Goal: Task Accomplishment & Management: Manage account settings

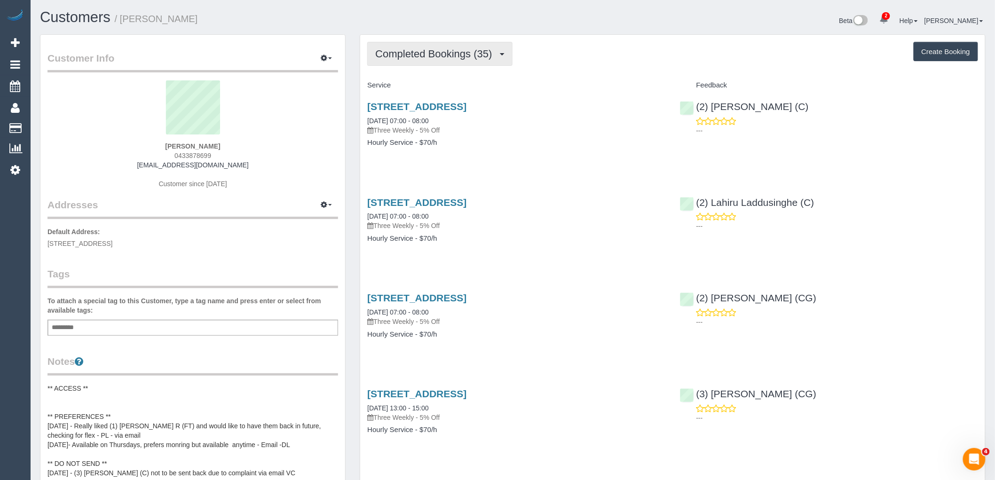
drag, startPoint x: 462, startPoint y: 53, endPoint x: 461, endPoint y: 72, distance: 19.3
click at [462, 53] on span "Completed Bookings (35)" at bounding box center [435, 54] width 121 height 12
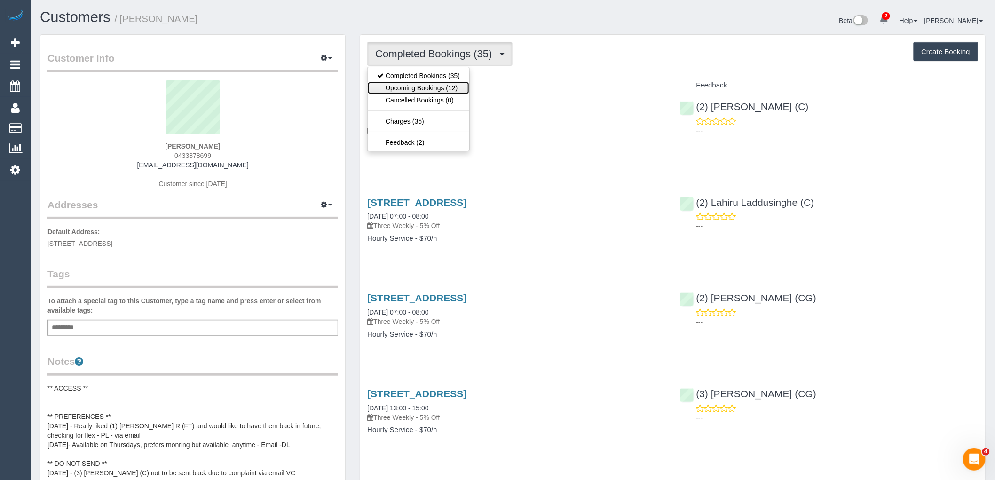
click at [458, 84] on link "Upcoming Bookings (12)" at bounding box center [419, 88] width 102 height 12
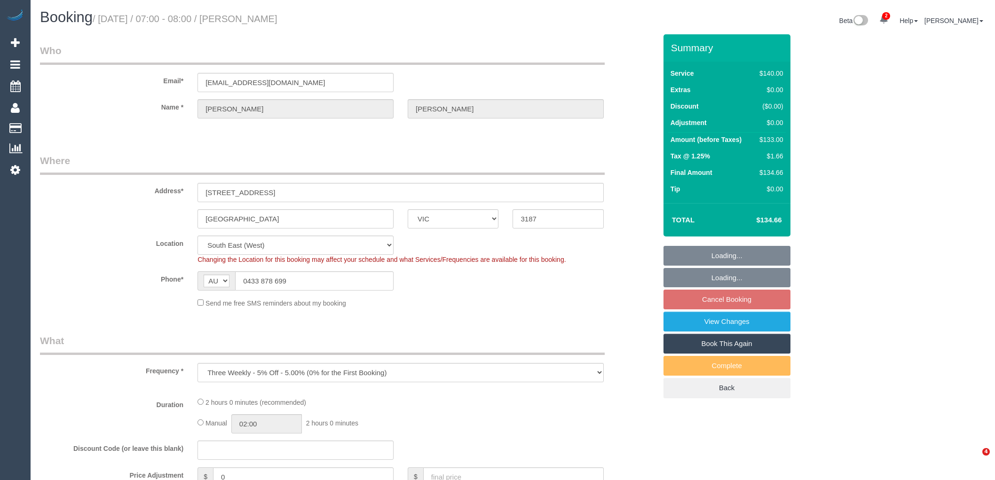
select select "VIC"
select select "string:stripe-pm_1Nhmke2GScqysDRVHxOxJaGC"
select select "spot1"
select select "number:27"
select select "number:14"
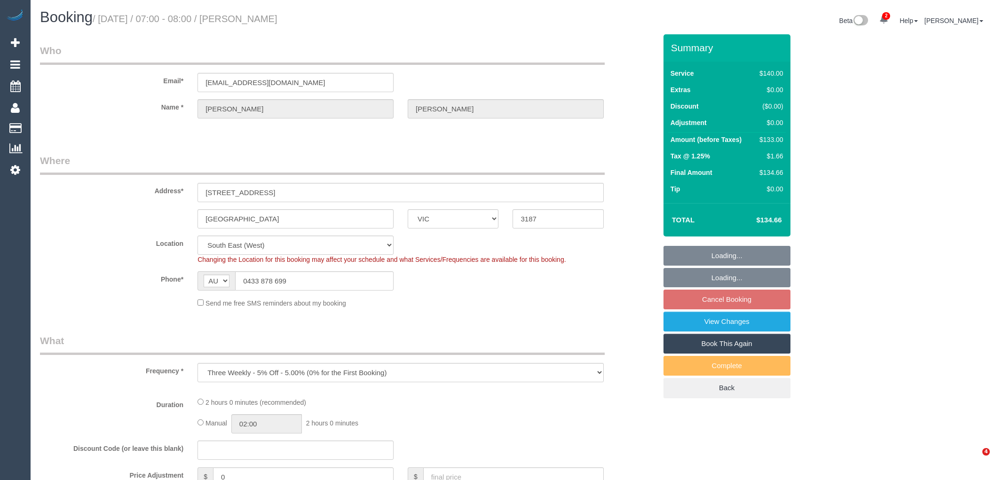
select select "number:19"
select select "number:23"
select select "number:12"
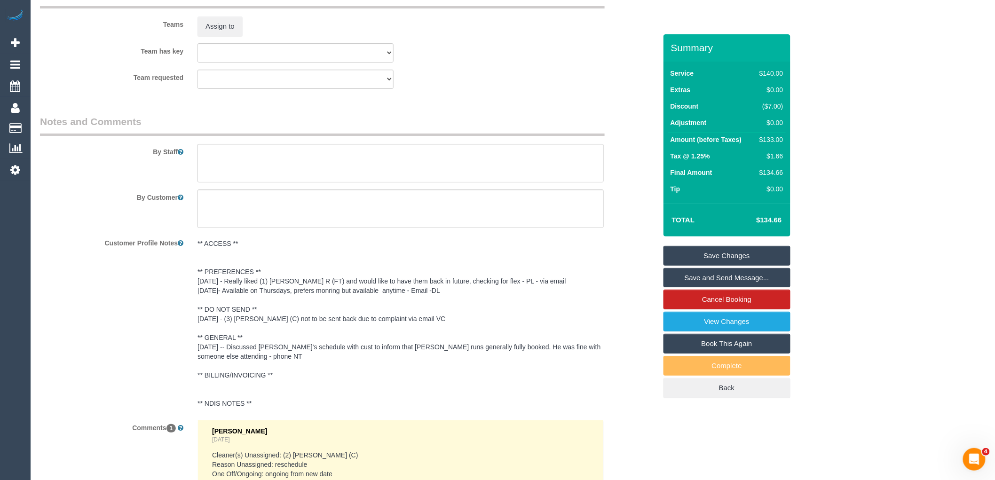
scroll to position [1606, 0]
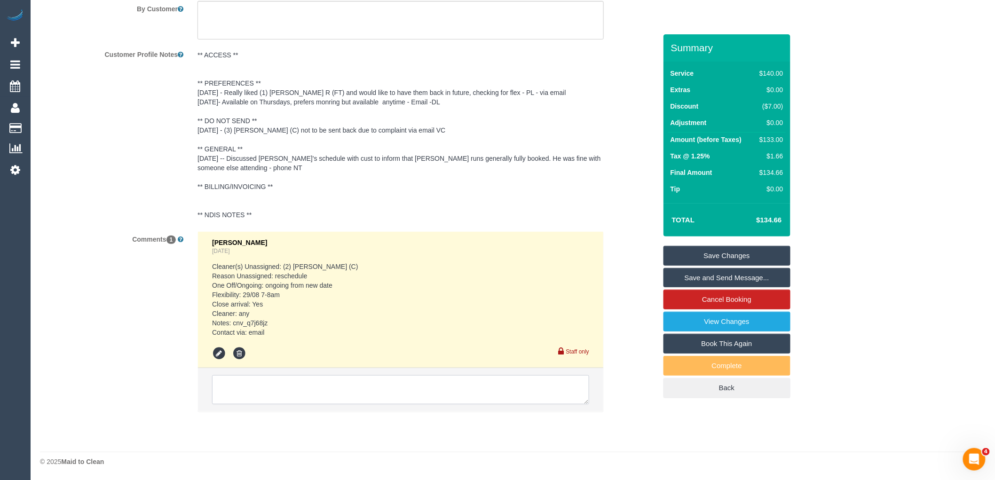
click at [261, 382] on textarea at bounding box center [400, 389] width 377 height 29
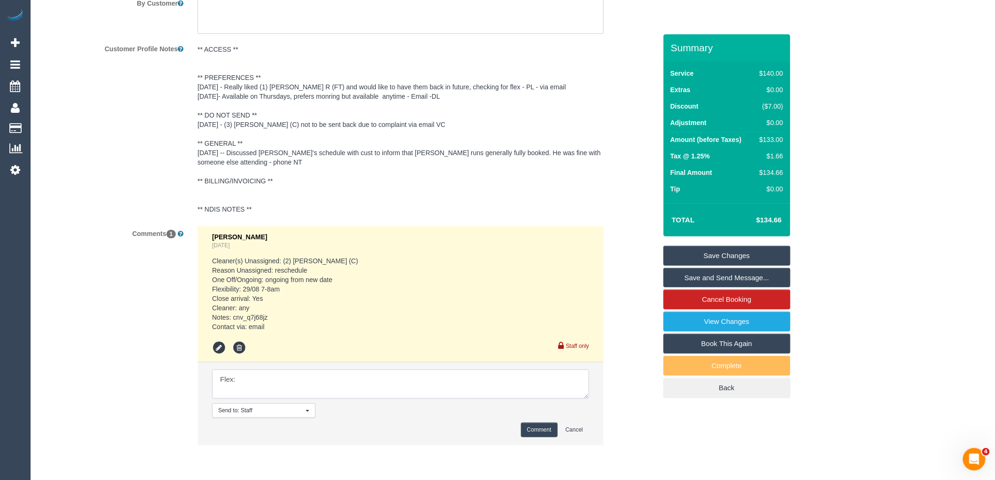
paste textarea "I'm also available Wednesday 27/8 12pm onwards."
type textarea "Flex: I'm also available Wednesday 27/8 12pm onwards. via email VC"
click at [545, 436] on button "Comment" at bounding box center [539, 430] width 37 height 15
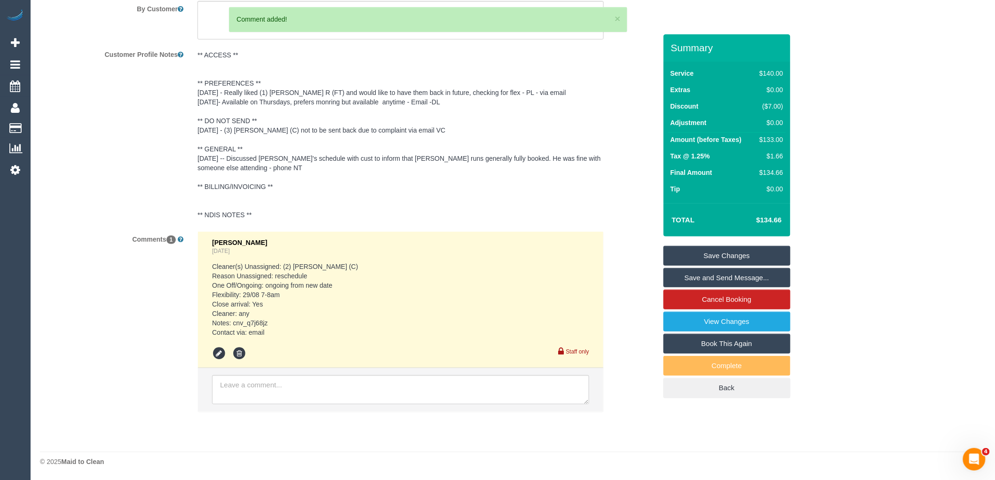
click at [736, 255] on link "Save Changes" at bounding box center [727, 256] width 127 height 20
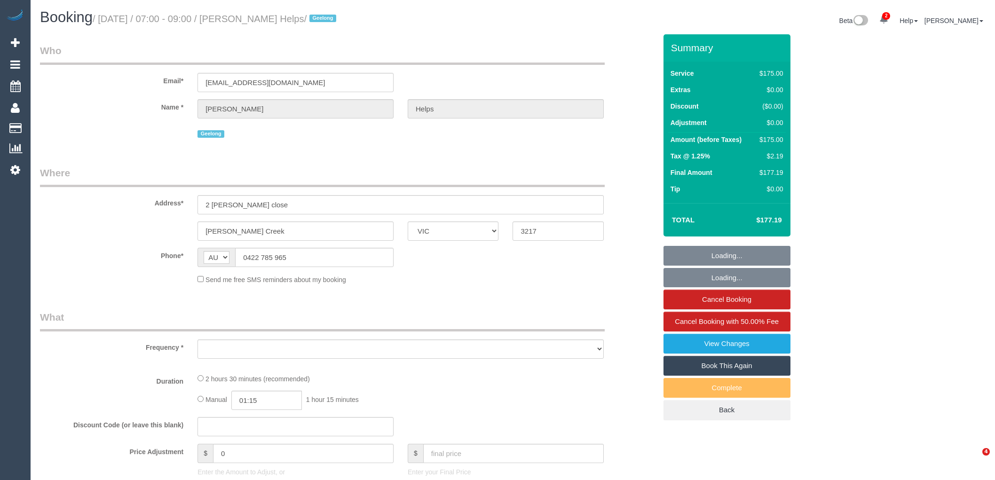
select select "VIC"
select select "string:stripe-pm_1RuRpc2GScqysDRVkztFHtLl"
select select "number:28"
select select "number:14"
select select "number:18"
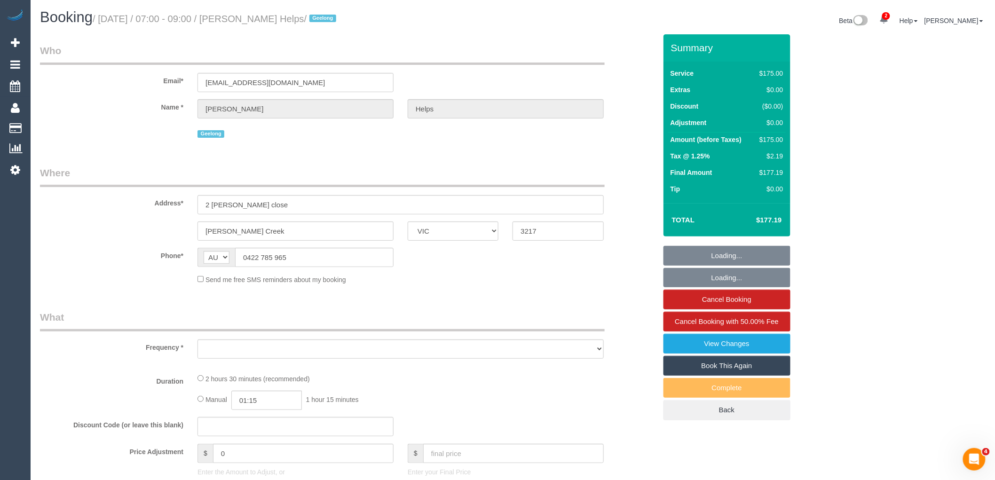
select select "number:24"
select select "number:26"
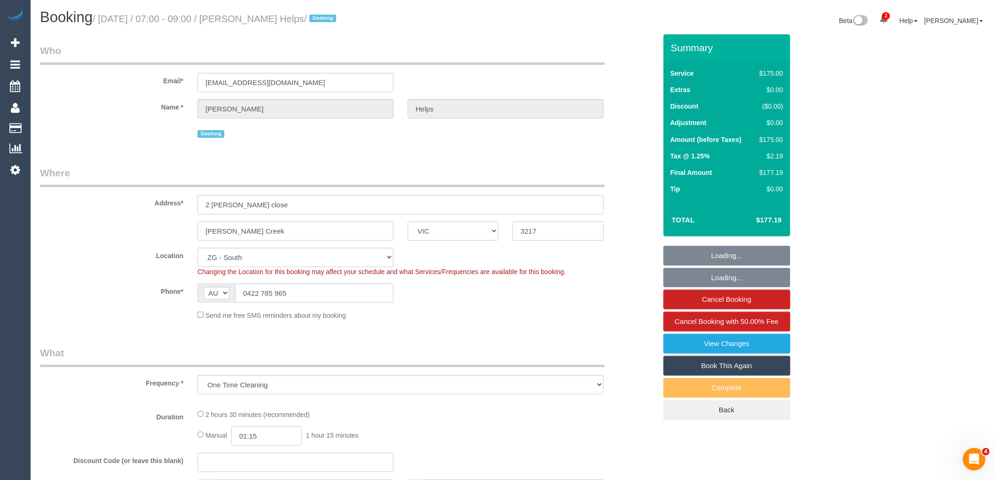
select select "object:1028"
select select "150"
select select "spot1"
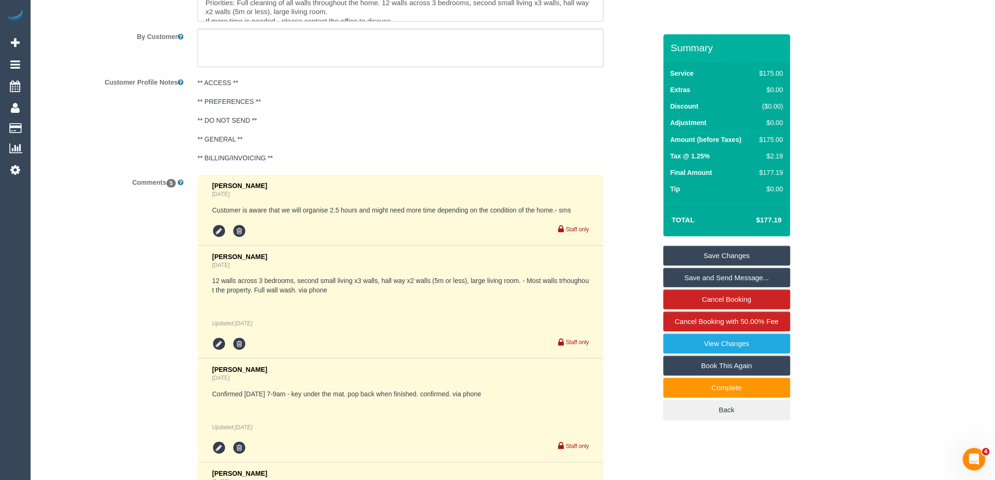
scroll to position [1516, 0]
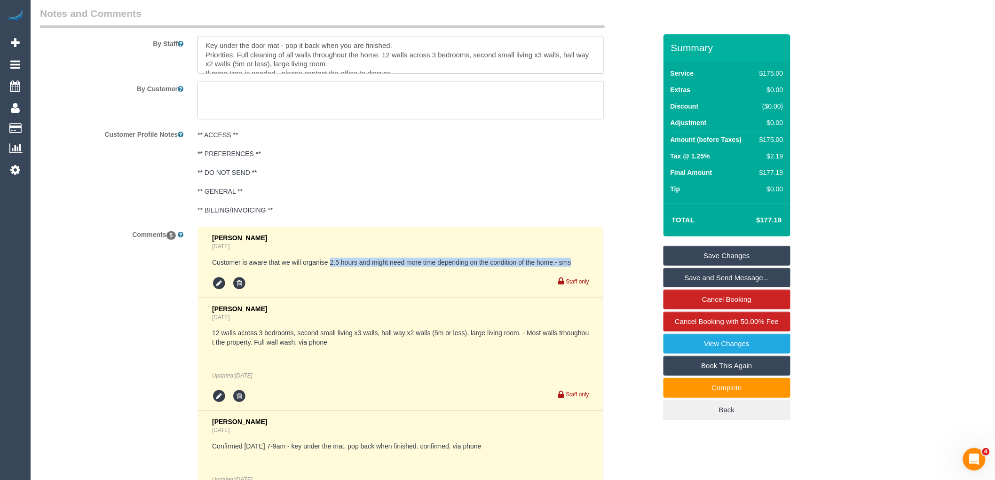
drag, startPoint x: 331, startPoint y: 267, endPoint x: 577, endPoint y: 268, distance: 246.0
click at [577, 267] on pre "Customer is aware that we will organise 2.5 hours and might need more time depe…" at bounding box center [400, 262] width 377 height 9
drag, startPoint x: 261, startPoint y: 336, endPoint x: 337, endPoint y: 337, distance: 76.7
click at [337, 337] on pre "12 walls across 3 bedrooms, second small living x3 walls, hall way x2 walls (5m…" at bounding box center [400, 337] width 377 height 19
drag, startPoint x: 385, startPoint y: 336, endPoint x: 410, endPoint y: 338, distance: 25.0
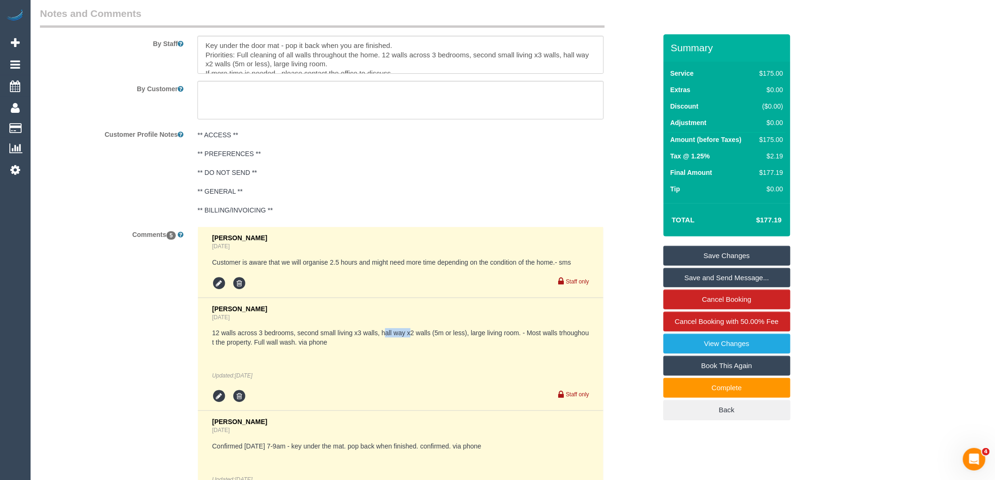
click at [410, 338] on pre "12 walls across 3 bedrooms, second small living x3 walls, hall way x2 walls (5m…" at bounding box center [400, 337] width 377 height 19
drag, startPoint x: 473, startPoint y: 336, endPoint x: 519, endPoint y: 341, distance: 45.9
click at [519, 341] on pre "12 walls across 3 bedrooms, second small living x3 walls, hall way x2 walls (5m…" at bounding box center [400, 337] width 377 height 19
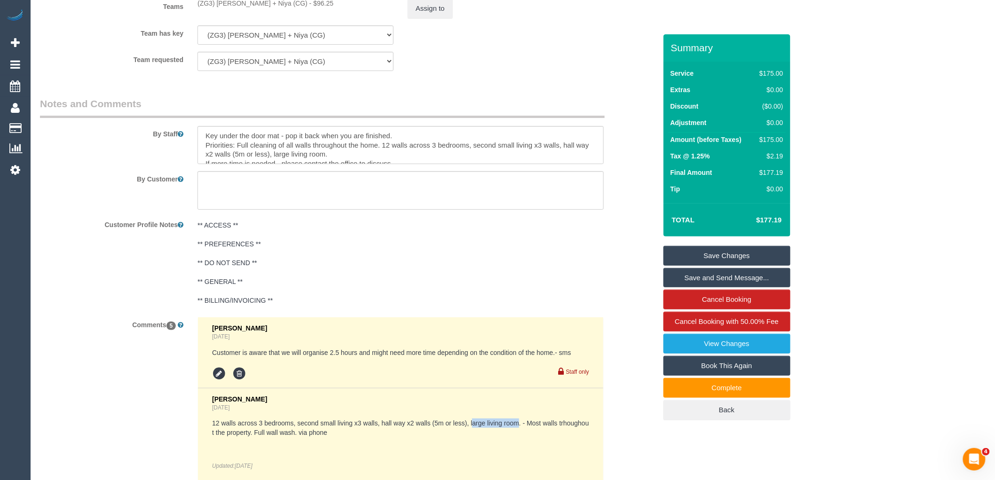
scroll to position [1411, 0]
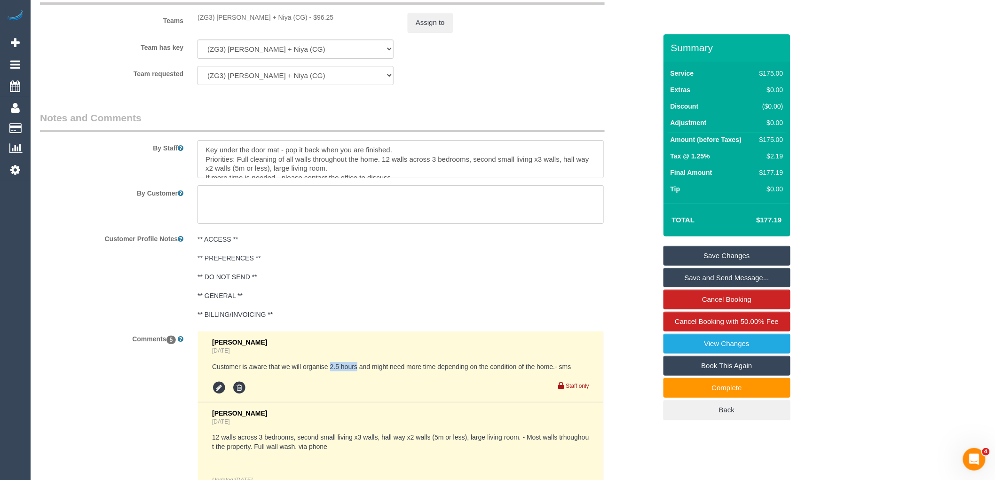
drag, startPoint x: 330, startPoint y: 372, endPoint x: 357, endPoint y: 370, distance: 26.4
click at [357, 370] on pre "Customer is aware that we will organise 2.5 hours and might need more time depe…" at bounding box center [400, 366] width 377 height 9
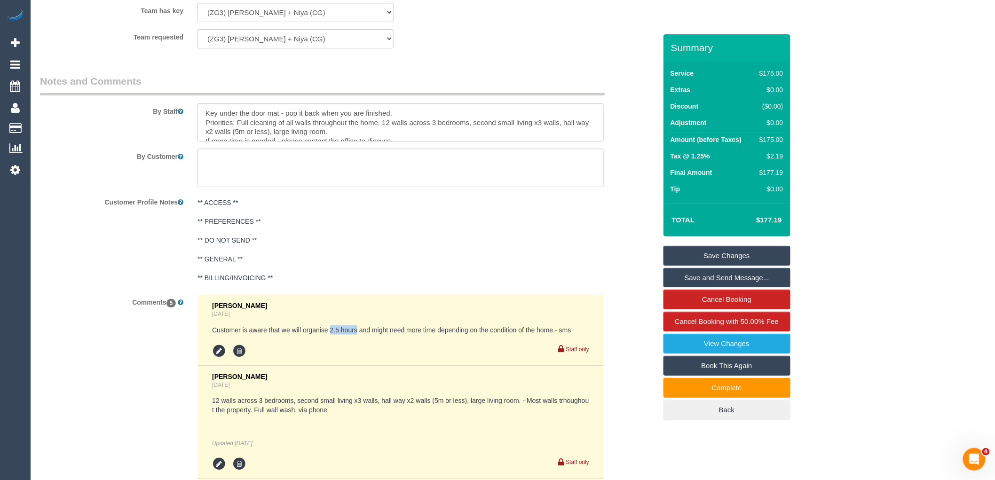
scroll to position [1620, 0]
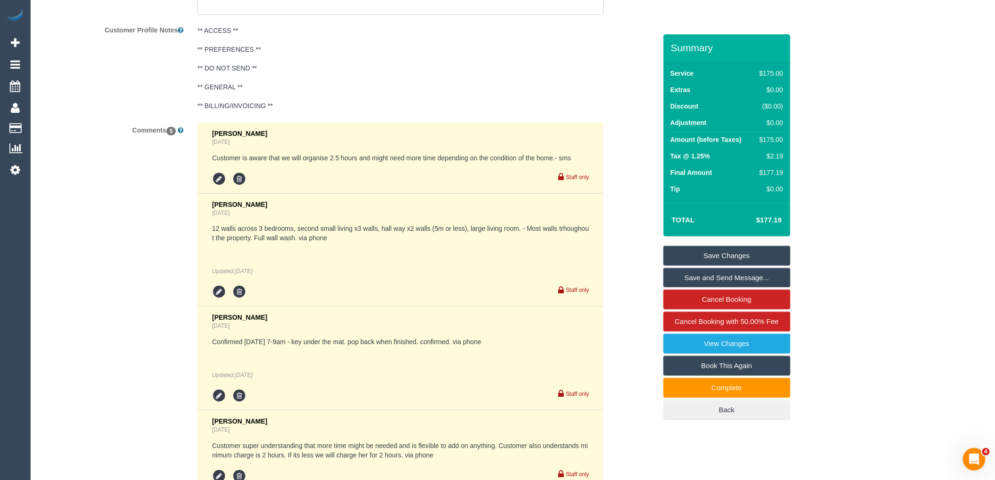
click at [370, 265] on div "12 walls across 3 bedrooms, second small living x3 walls, hall way x2 walls (5m…" at bounding box center [400, 250] width 377 height 52
drag, startPoint x: 214, startPoint y: 234, endPoint x: 239, endPoint y: 233, distance: 25.4
click at [239, 233] on pre "12 walls across 3 bedrooms, second small living x3 walls, hall way x2 walls (5m…" at bounding box center [400, 233] width 377 height 19
drag, startPoint x: 358, startPoint y: 232, endPoint x: 377, endPoint y: 232, distance: 19.8
click at [377, 232] on pre "12 walls across 3 bedrooms, second small living x3 walls, hall way x2 walls (5m…" at bounding box center [400, 233] width 377 height 19
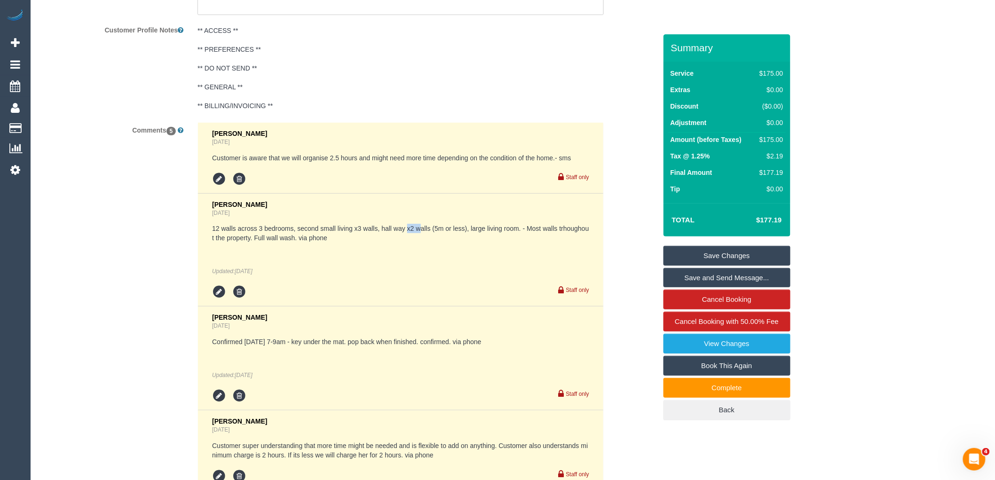
drag, startPoint x: 411, startPoint y: 232, endPoint x: 421, endPoint y: 232, distance: 9.9
click at [421, 232] on pre "12 walls across 3 bedrooms, second small living x3 walls, hall way x2 walls (5m…" at bounding box center [400, 233] width 377 height 19
drag, startPoint x: 527, startPoint y: 234, endPoint x: 205, endPoint y: 231, distance: 321.8
click at [205, 231] on li "Vanessa Christou Yesterday 12 walls across 3 bedrooms, second small living x3 w…" at bounding box center [401, 250] width 406 height 113
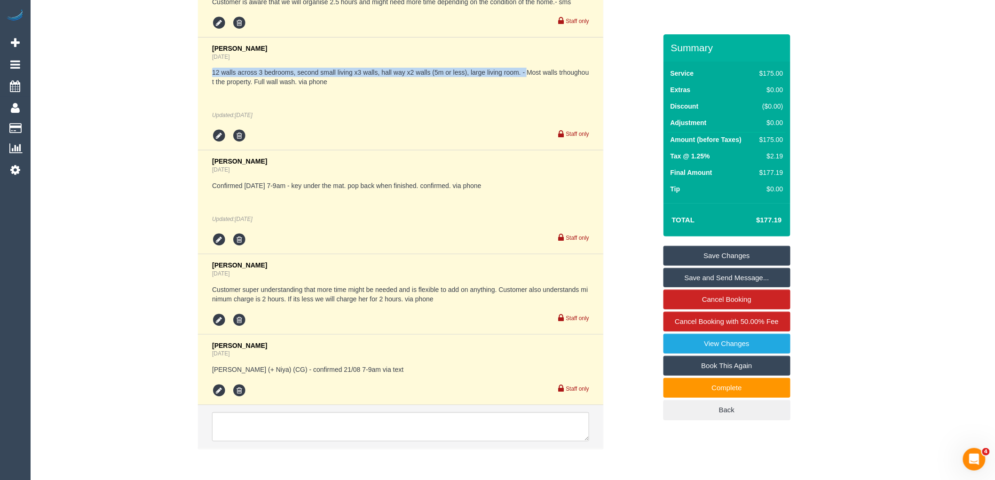
scroll to position [1777, 0]
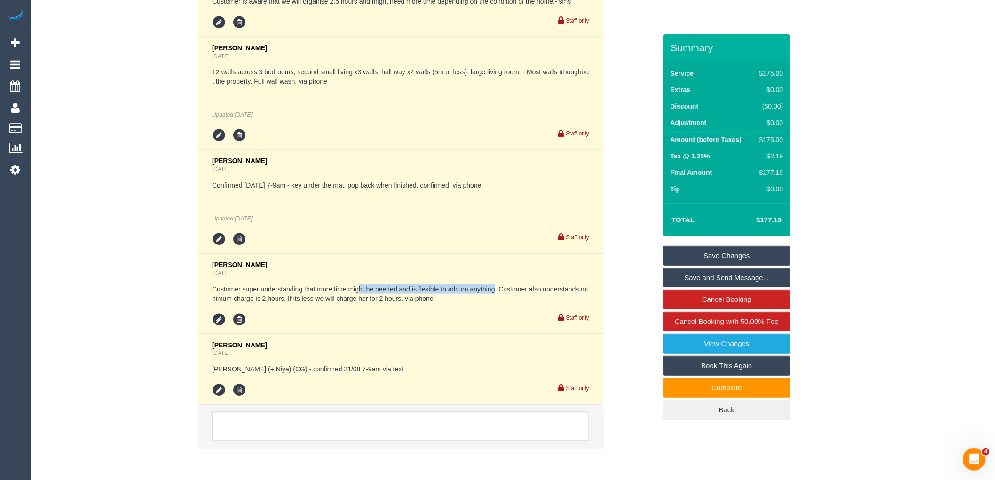
drag, startPoint x: 496, startPoint y: 292, endPoint x: 326, endPoint y: 297, distance: 170.4
click at [326, 297] on pre "Customer super understanding that more time might be needed and is flexible to …" at bounding box center [400, 294] width 377 height 19
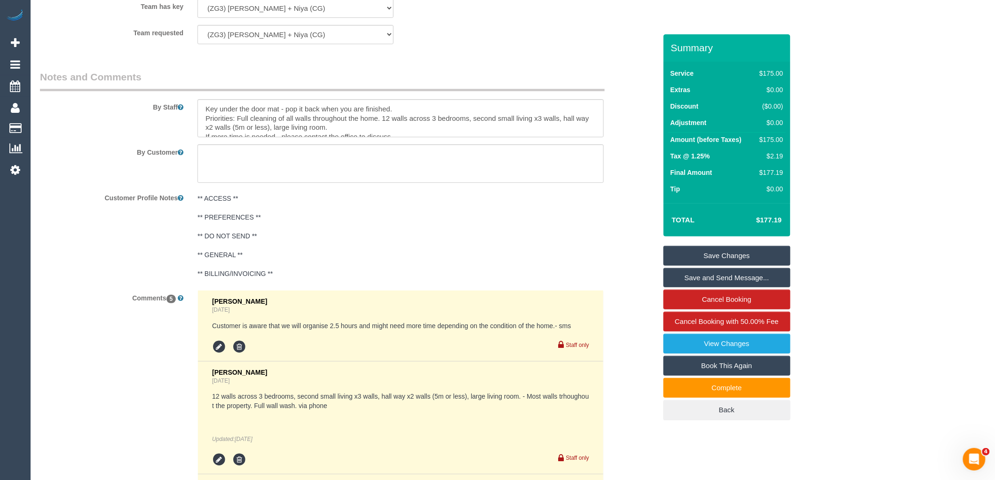
scroll to position [1568, 0]
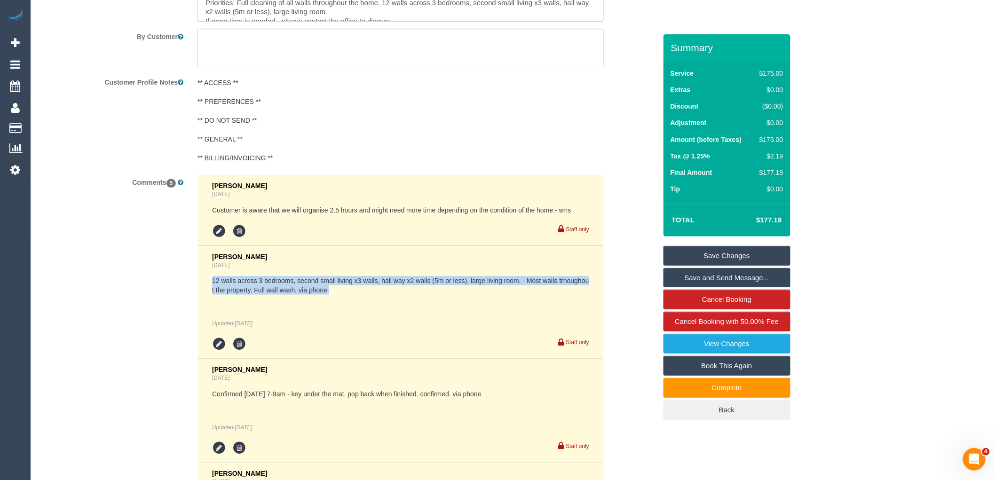
drag, startPoint x: 287, startPoint y: 296, endPoint x: 200, endPoint y: 288, distance: 87.0
click at [200, 288] on li "Vanessa Christou Yesterday 12 walls across 3 bedrooms, second small living x3 w…" at bounding box center [401, 302] width 406 height 113
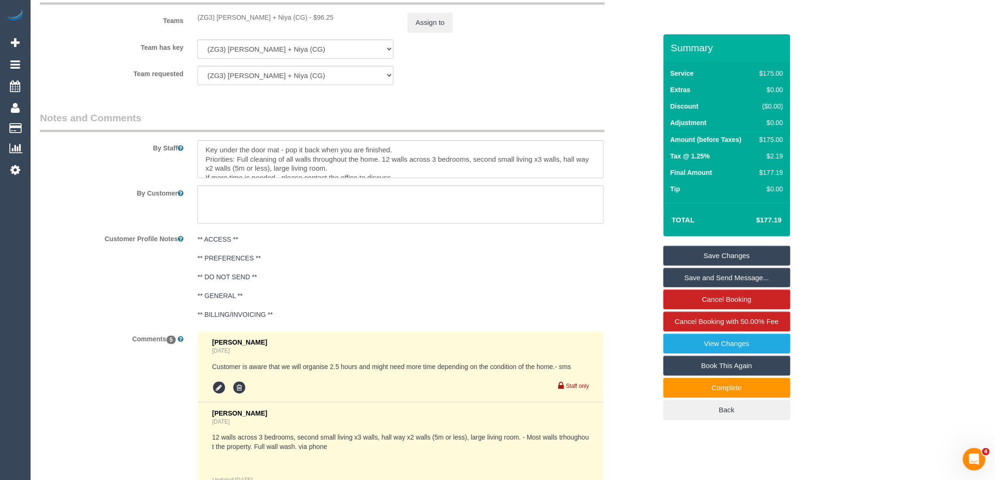
click at [494, 368] on pre "Customer is aware that we will organise 2.5 hours and might need more time depe…" at bounding box center [400, 366] width 377 height 9
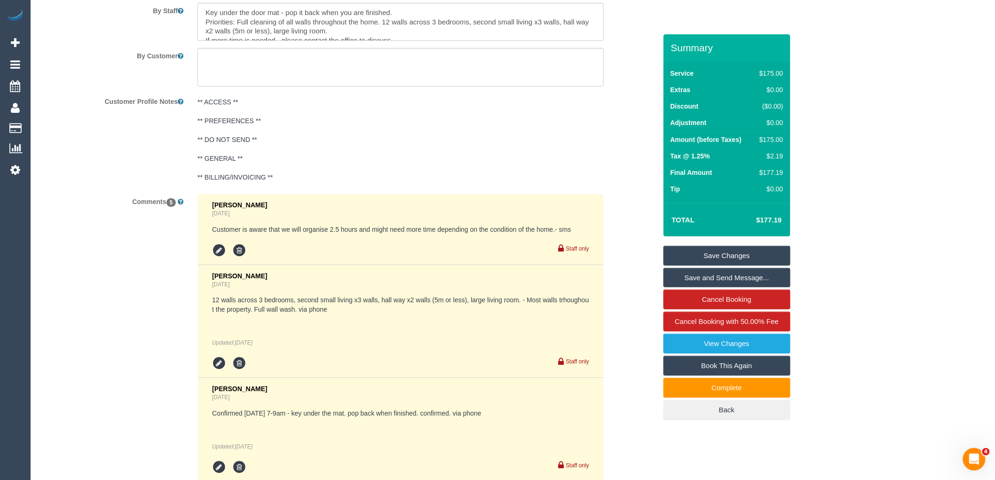
scroll to position [1568, 0]
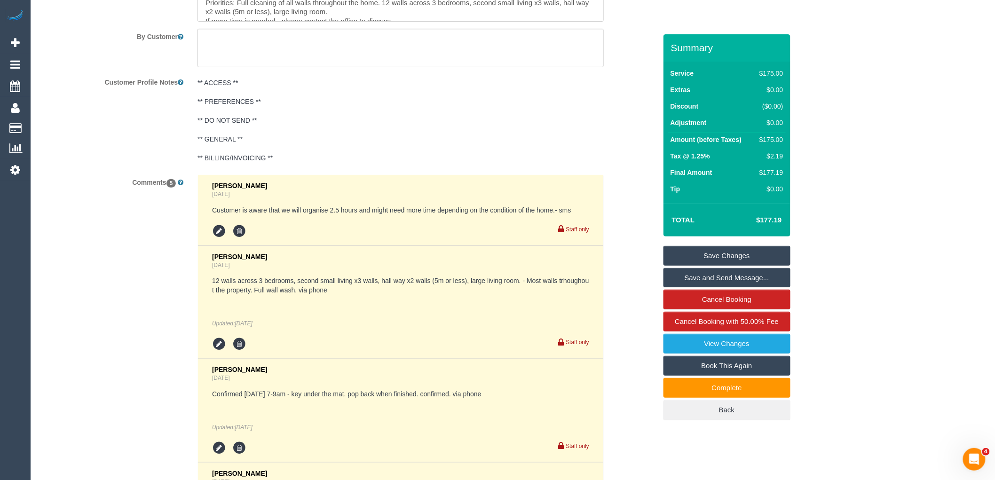
click at [307, 293] on pre "12 walls across 3 bedrooms, second small living x3 walls, hall way x2 walls (5m…" at bounding box center [400, 285] width 377 height 19
drag, startPoint x: 258, startPoint y: 285, endPoint x: 351, endPoint y: 288, distance: 93.2
click at [351, 288] on pre "12 walls across 3 bedrooms, second small living x3 walls, hall way x2 walls (5m…" at bounding box center [400, 285] width 377 height 19
drag, startPoint x: 388, startPoint y: 283, endPoint x: 408, endPoint y: 281, distance: 20.3
click at [408, 281] on pre "12 walls across 3 bedrooms, second small living x3 walls, hall way x2 walls (5m…" at bounding box center [400, 285] width 377 height 19
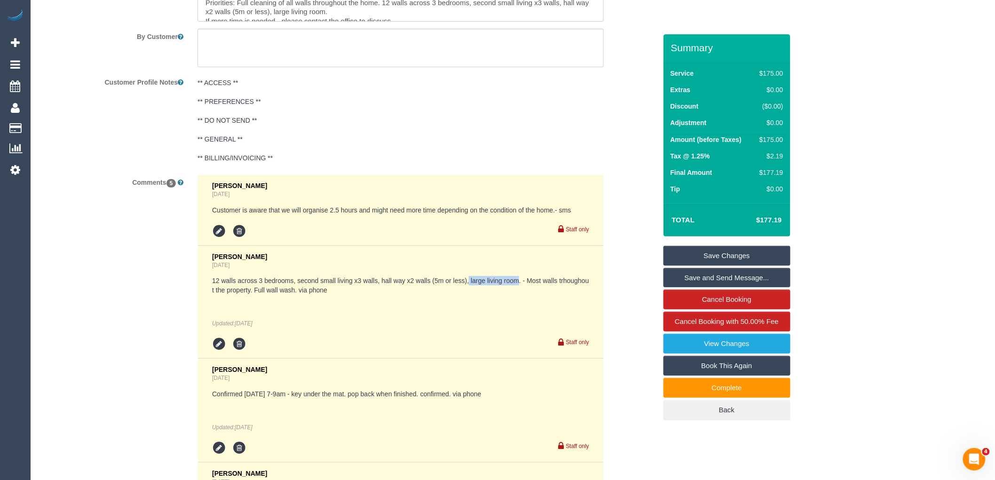
drag, startPoint x: 519, startPoint y: 286, endPoint x: 469, endPoint y: 288, distance: 50.9
click at [469, 288] on pre "12 walls across 3 bedrooms, second small living x3 walls, hall way x2 walls (5m…" at bounding box center [400, 285] width 377 height 19
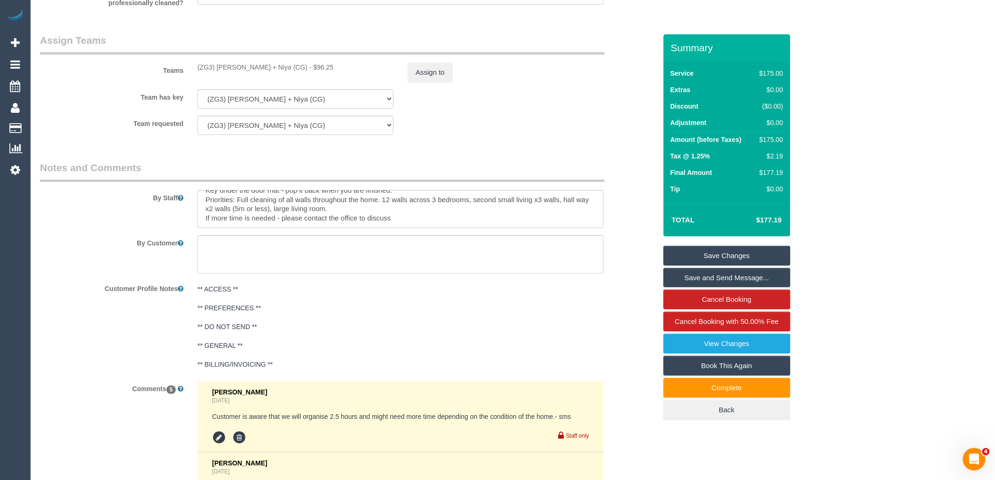
scroll to position [1516, 0]
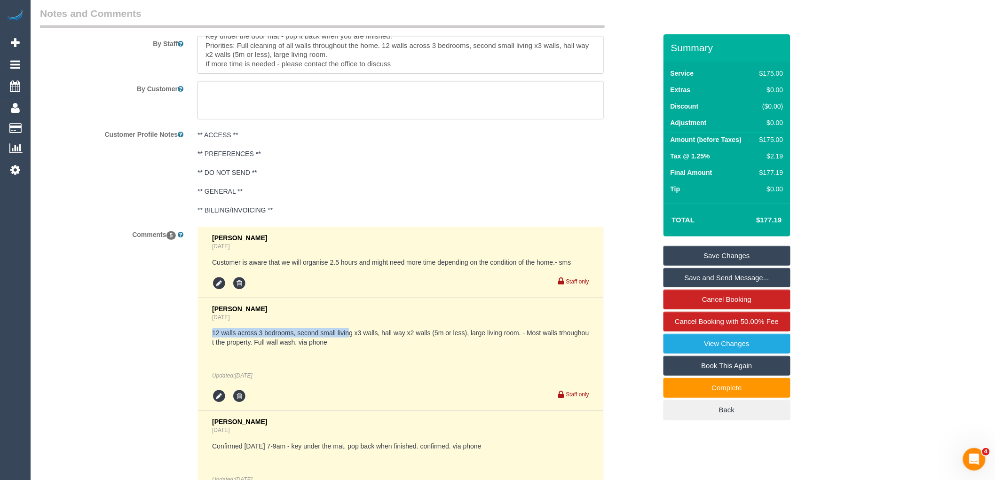
drag, startPoint x: 209, startPoint y: 337, endPoint x: 350, endPoint y: 338, distance: 140.7
click at [350, 338] on li "Vanessa Christou Yesterday 12 walls across 3 bedrooms, second small living x3 w…" at bounding box center [401, 354] width 406 height 113
drag, startPoint x: 408, startPoint y: 336, endPoint x: 429, endPoint y: 337, distance: 20.7
click at [429, 337] on pre "12 walls across 3 bedrooms, second small living x3 walls, hall way x2 walls (5m…" at bounding box center [400, 337] width 377 height 19
drag, startPoint x: 471, startPoint y: 341, endPoint x: 508, endPoint y: 340, distance: 37.2
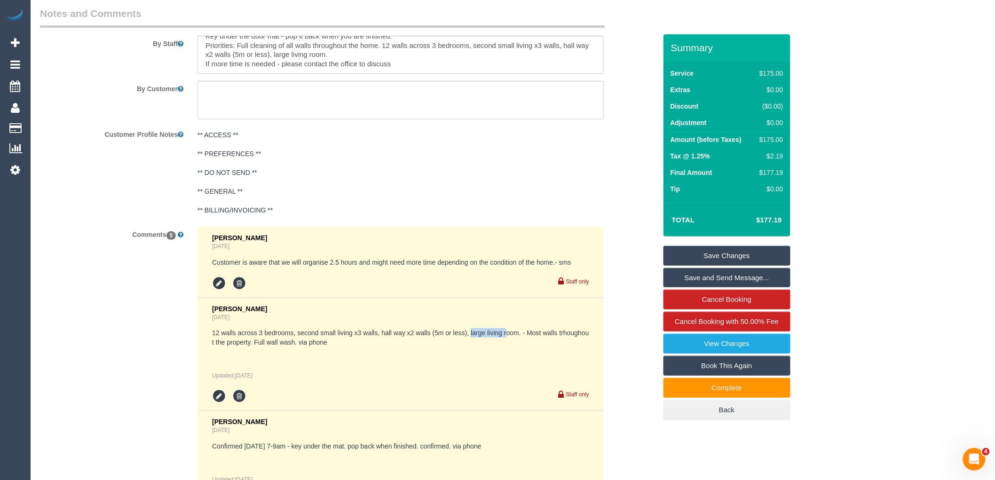
click at [508, 340] on pre "12 walls across 3 bedrooms, second small living x3 walls, hall way x2 walls (5m…" at bounding box center [400, 337] width 377 height 19
click at [349, 347] on pre "12 walls across 3 bedrooms, second small living x3 walls, hall way x2 walls (5m…" at bounding box center [400, 337] width 377 height 19
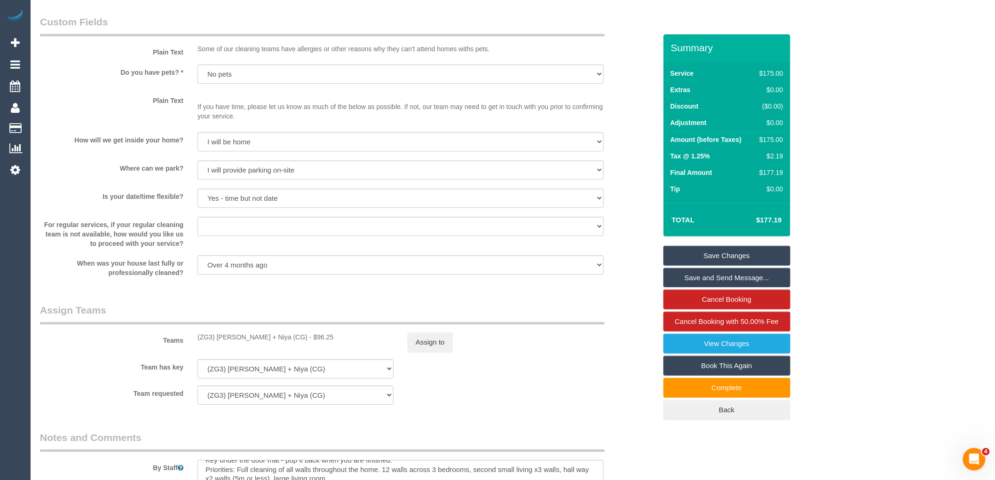
scroll to position [1087, 0]
